Goal: Navigation & Orientation: Find specific page/section

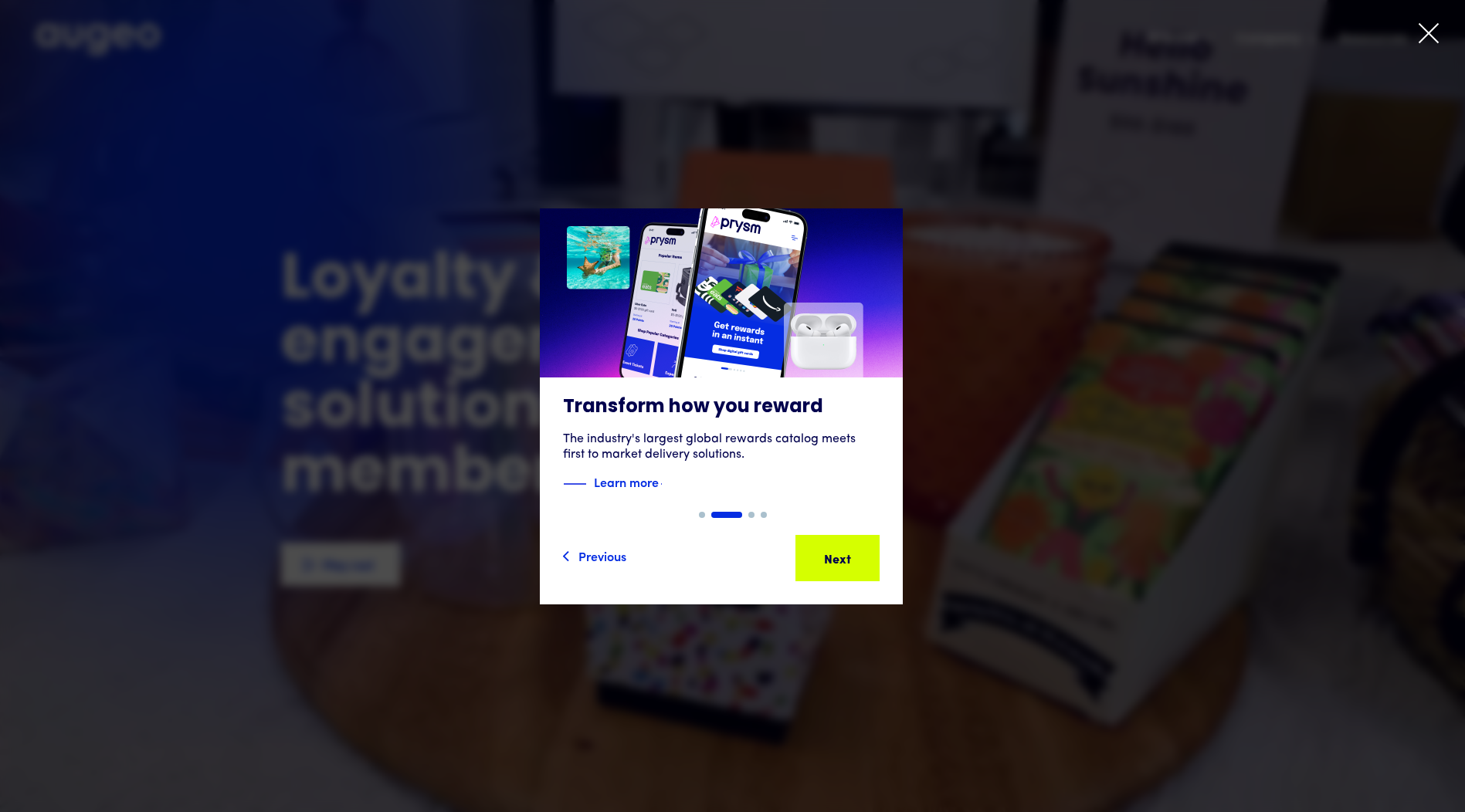
click at [1427, 41] on icon at bounding box center [1428, 34] width 23 height 23
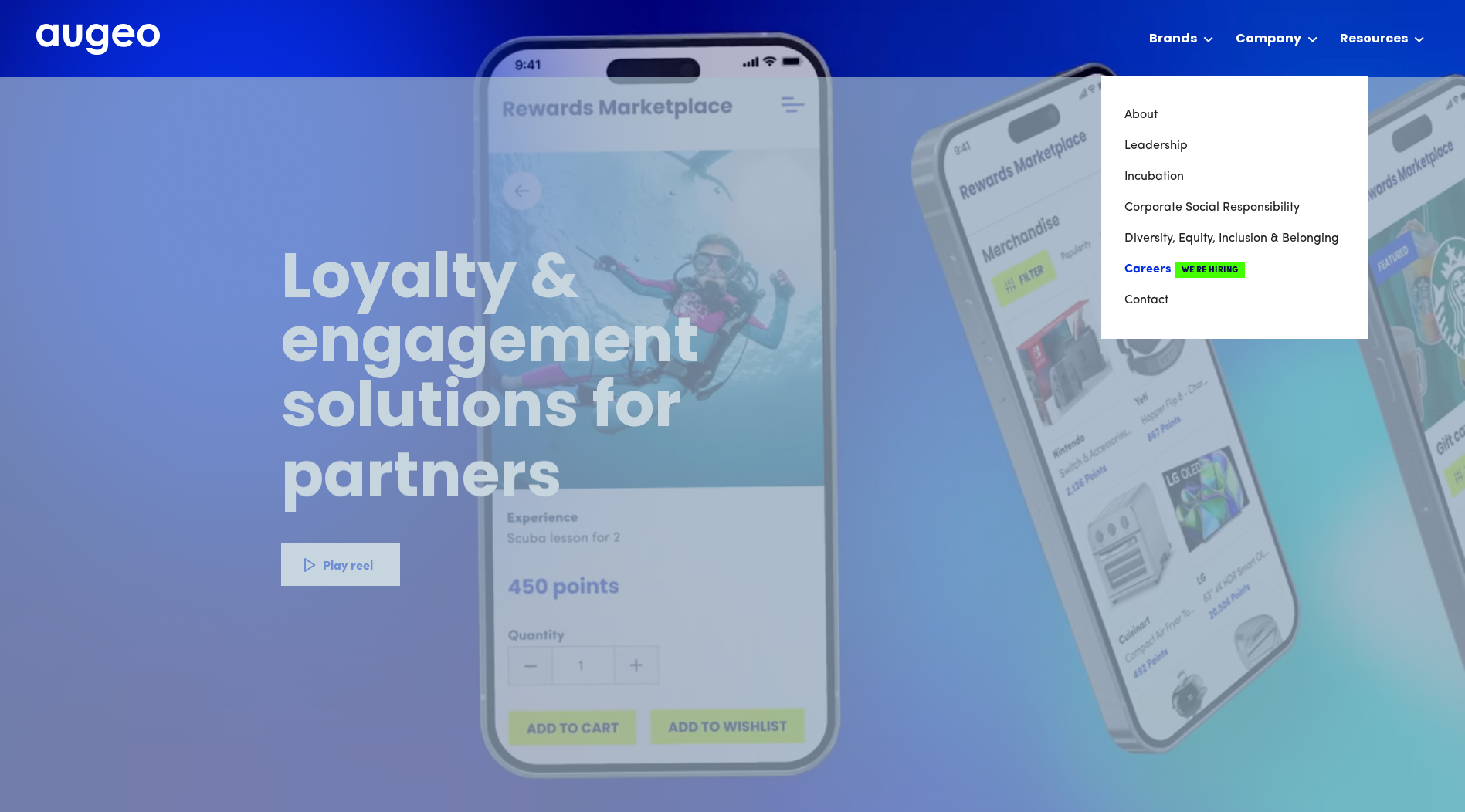
click at [1204, 268] on span "We're Hiring" at bounding box center [1209, 270] width 70 height 16
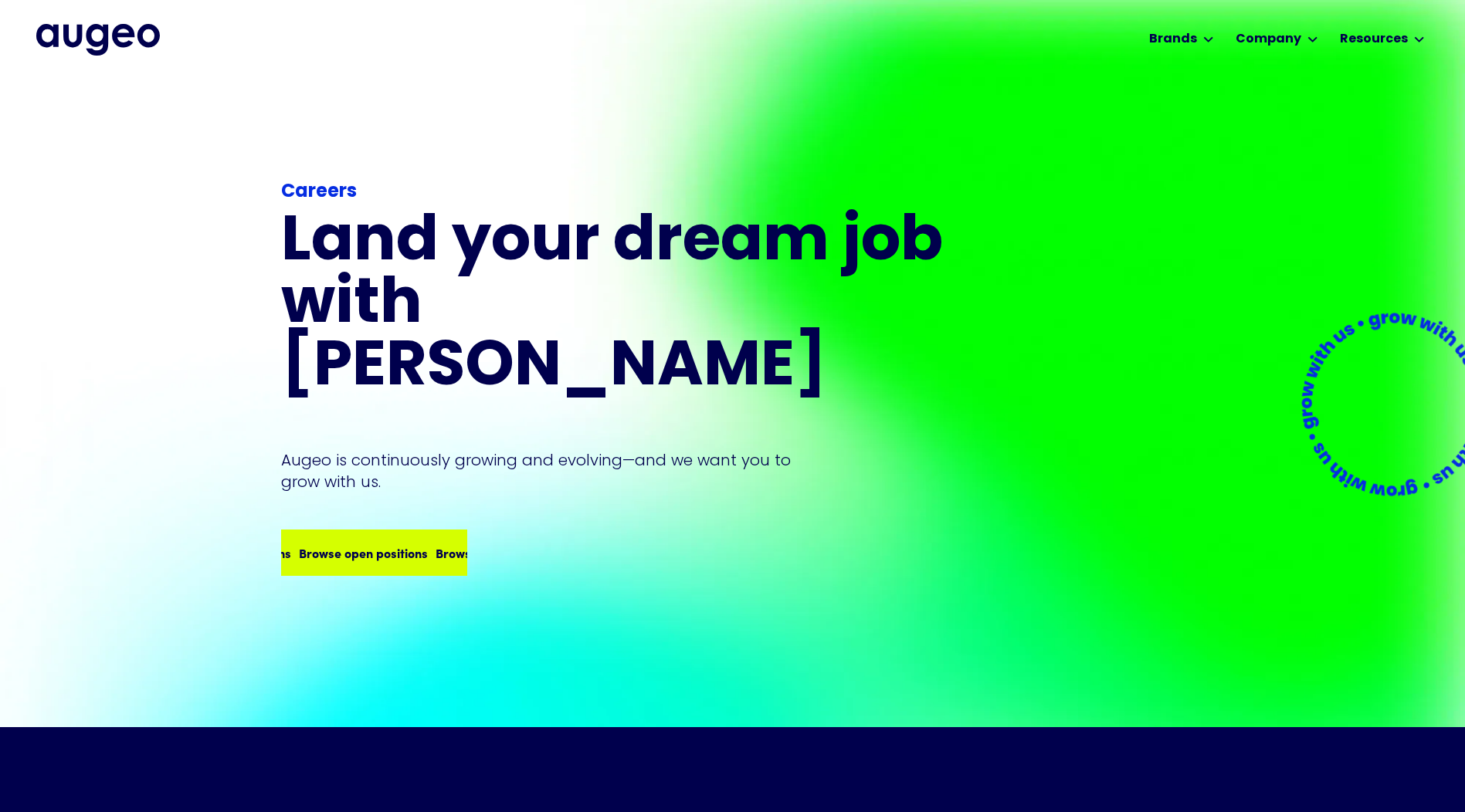
click at [380, 543] on div "Browse open positions" at bounding box center [349, 553] width 129 height 19
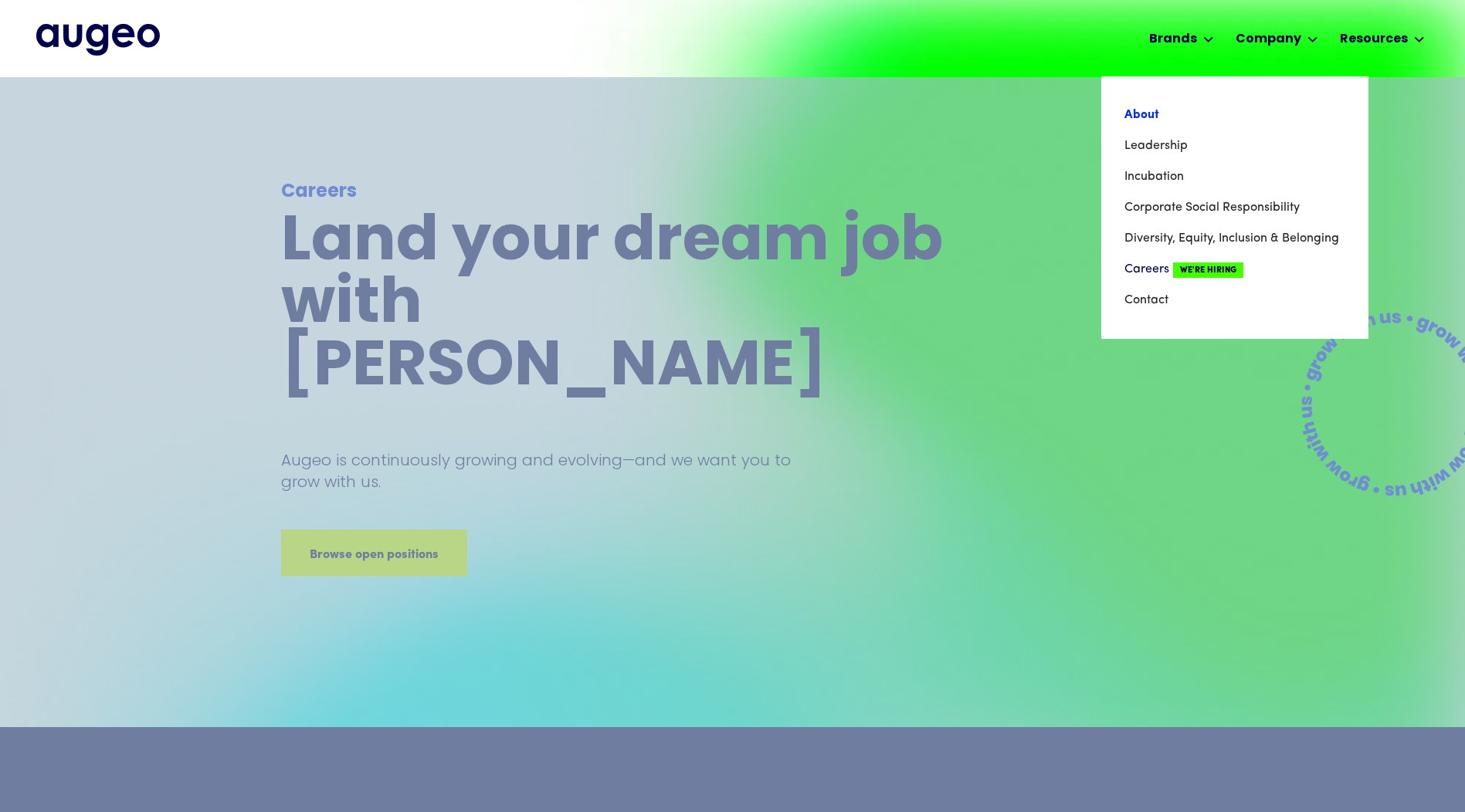
click at [1142, 116] on link "About" at bounding box center [1234, 115] width 221 height 31
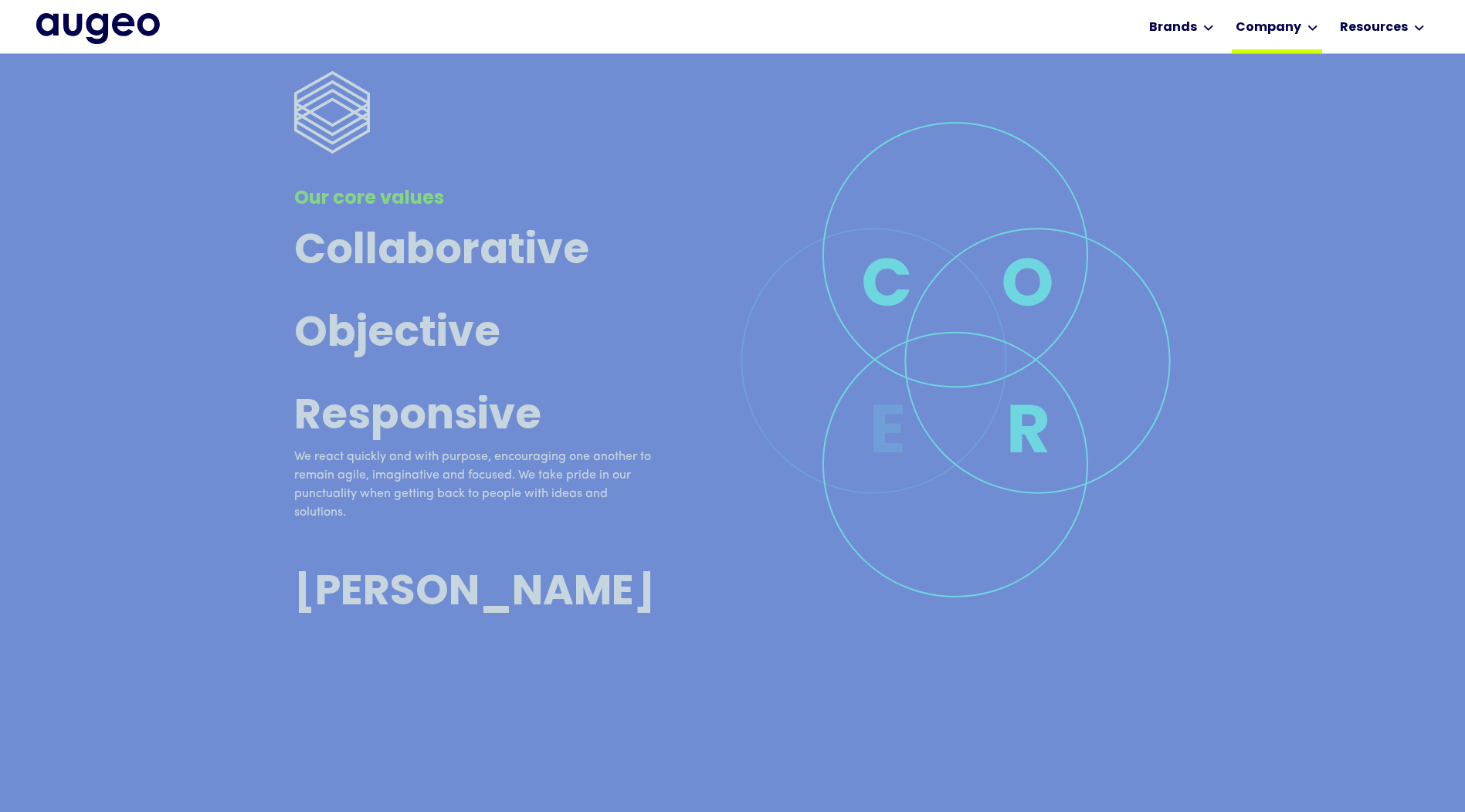
scroll to position [5135, 0]
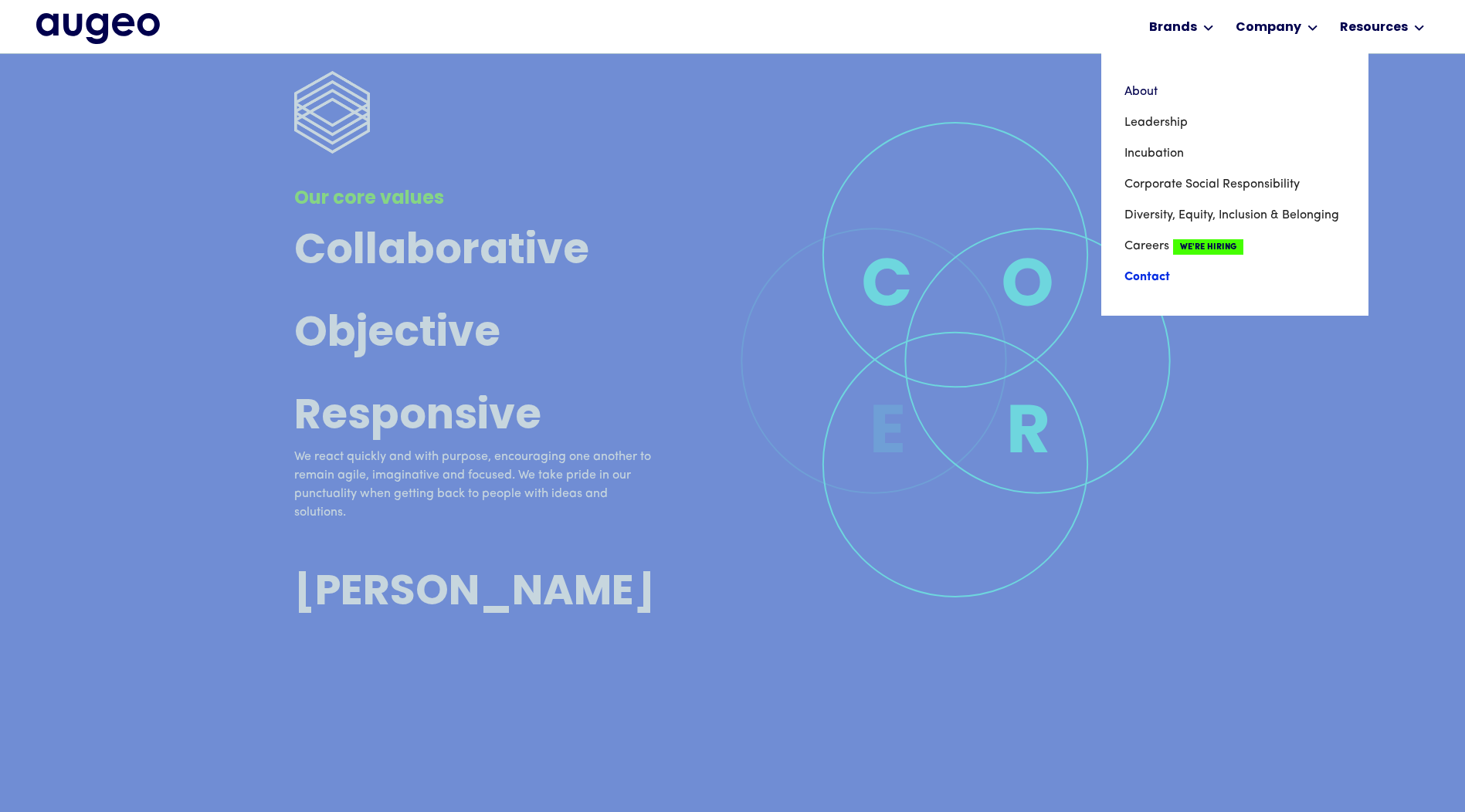
click at [1155, 275] on link "Contact" at bounding box center [1234, 277] width 221 height 31
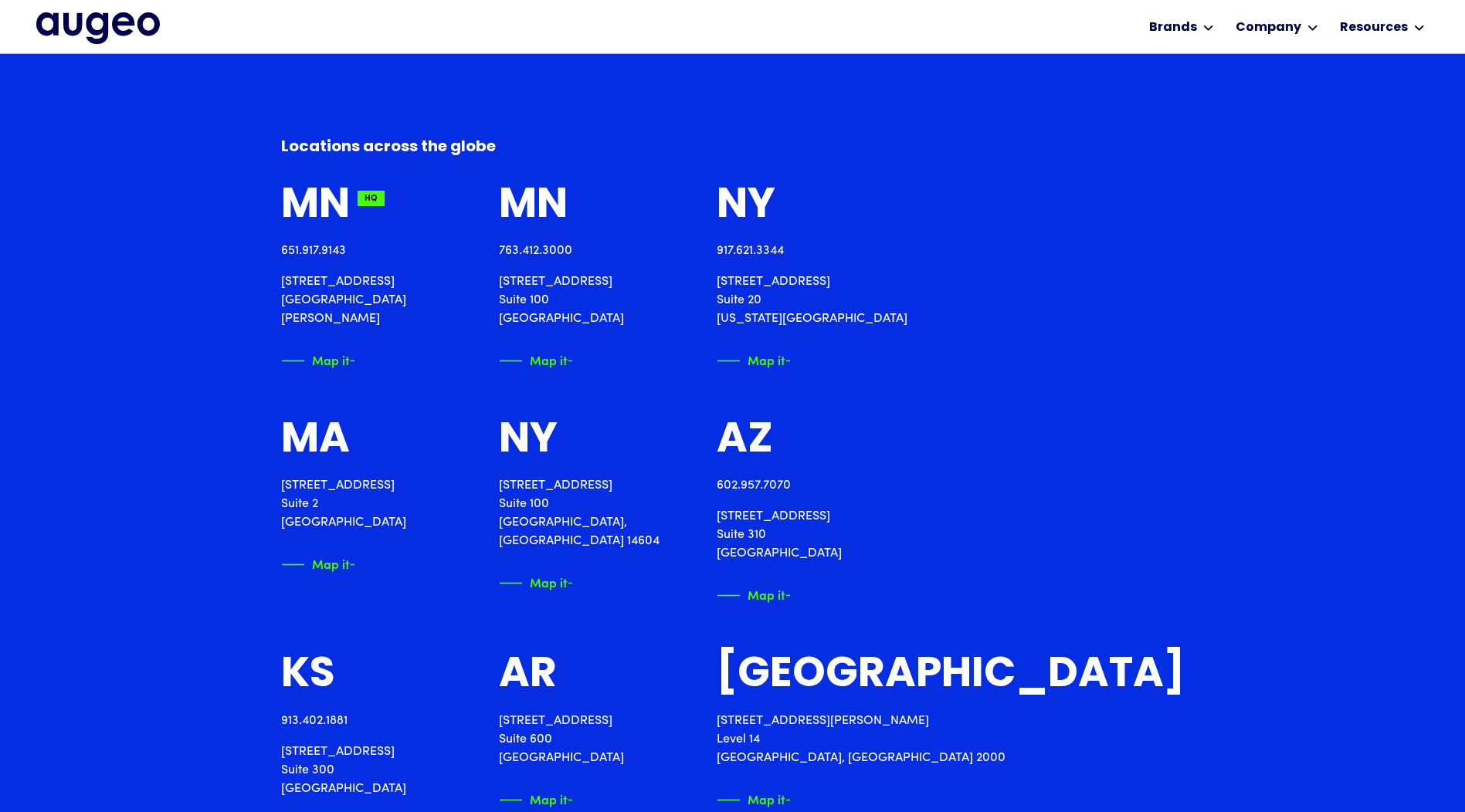
scroll to position [1790, 0]
